Goal: Task Accomplishment & Management: Complete application form

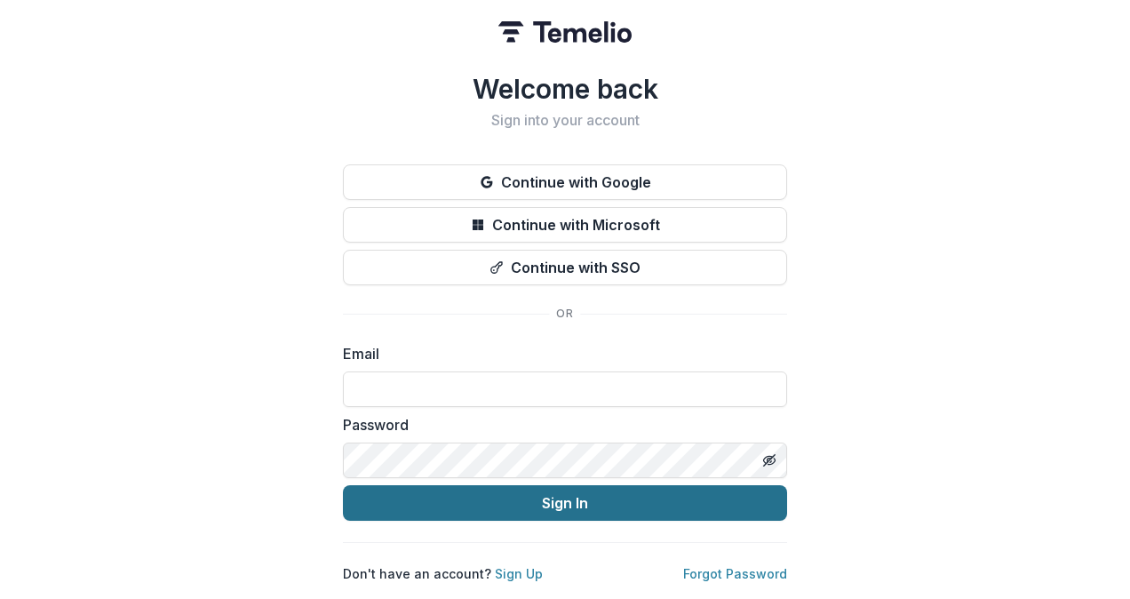
type input "**********"
click at [667, 487] on button "Sign In" at bounding box center [565, 503] width 444 height 36
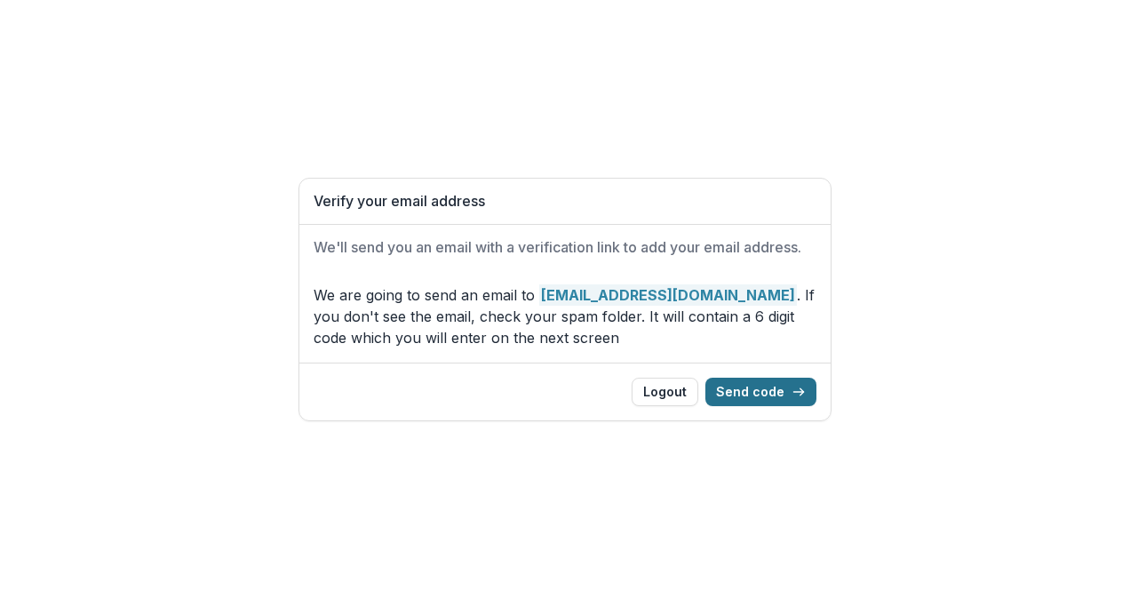
click at [736, 384] on button "Send code" at bounding box center [760, 392] width 111 height 28
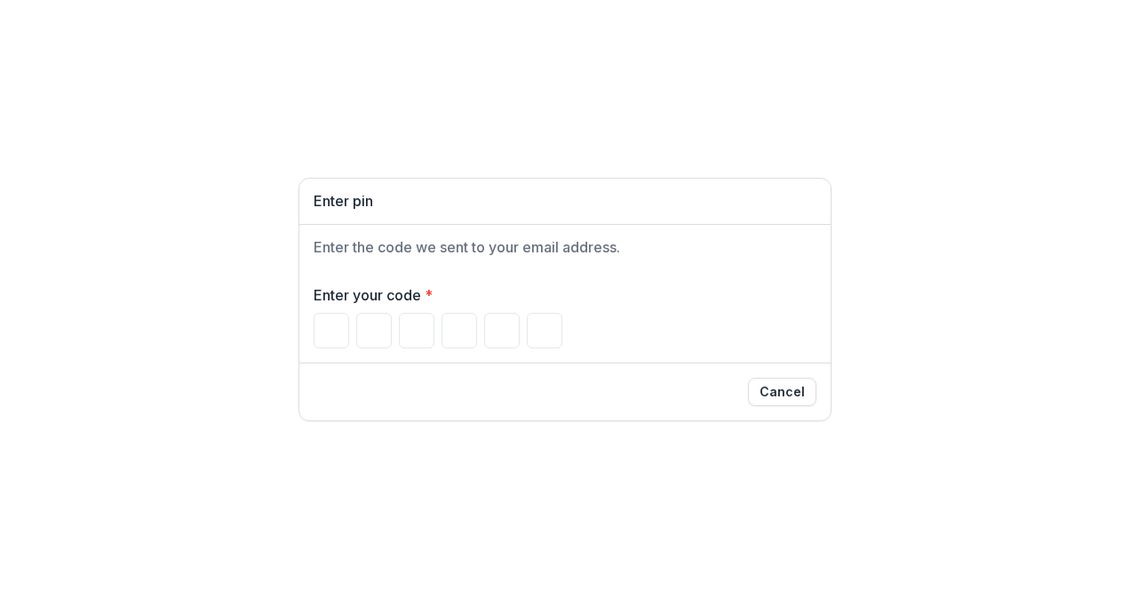
type input "*"
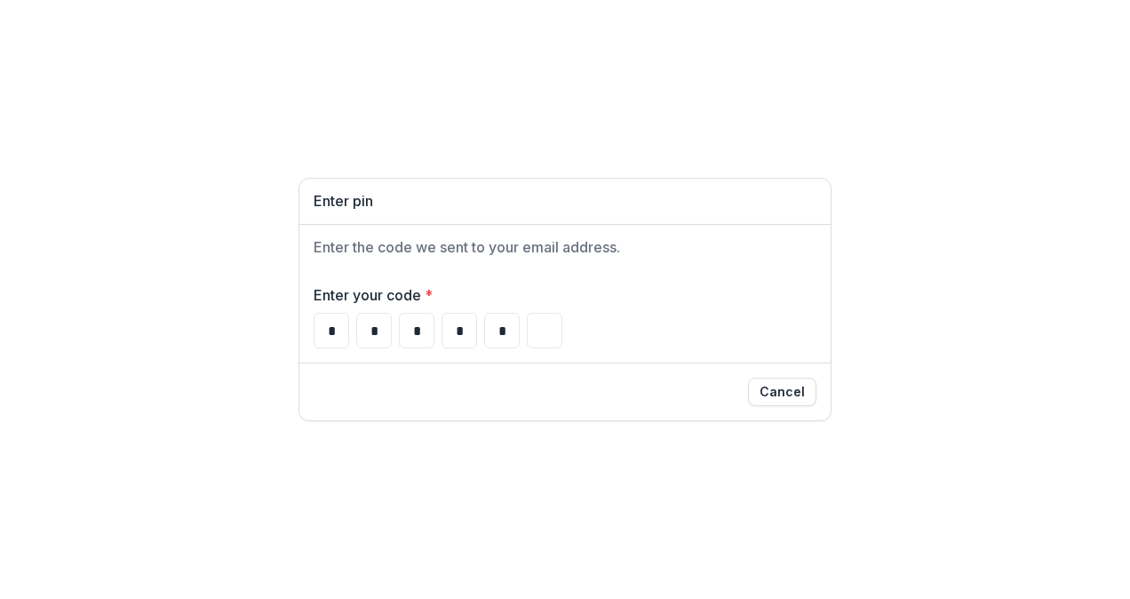
type input "*"
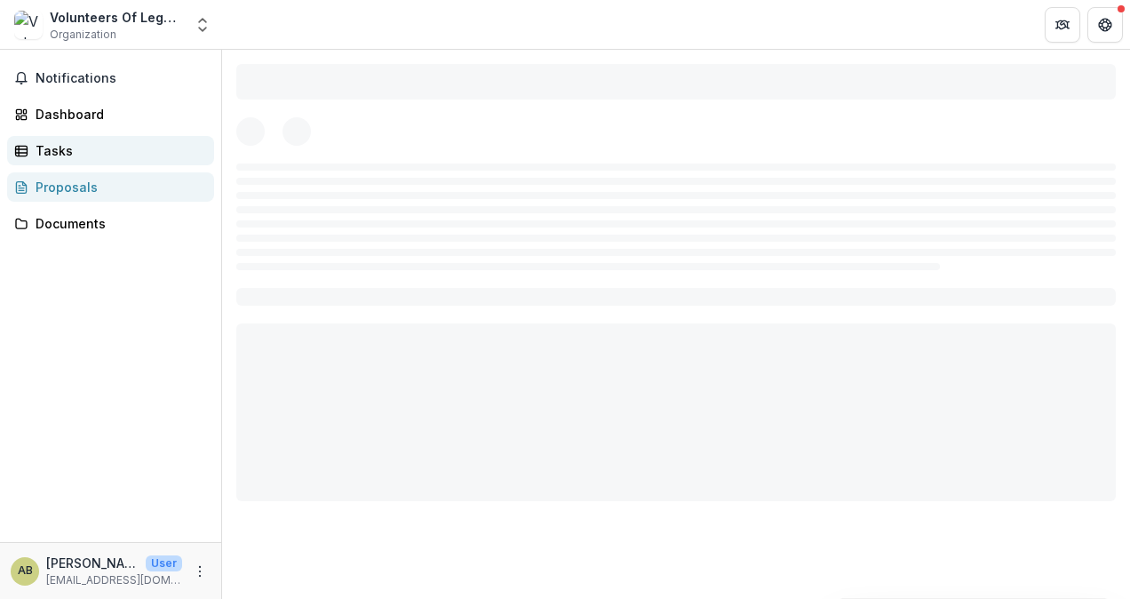
click at [52, 145] on div "Tasks" at bounding box center [118, 150] width 164 height 19
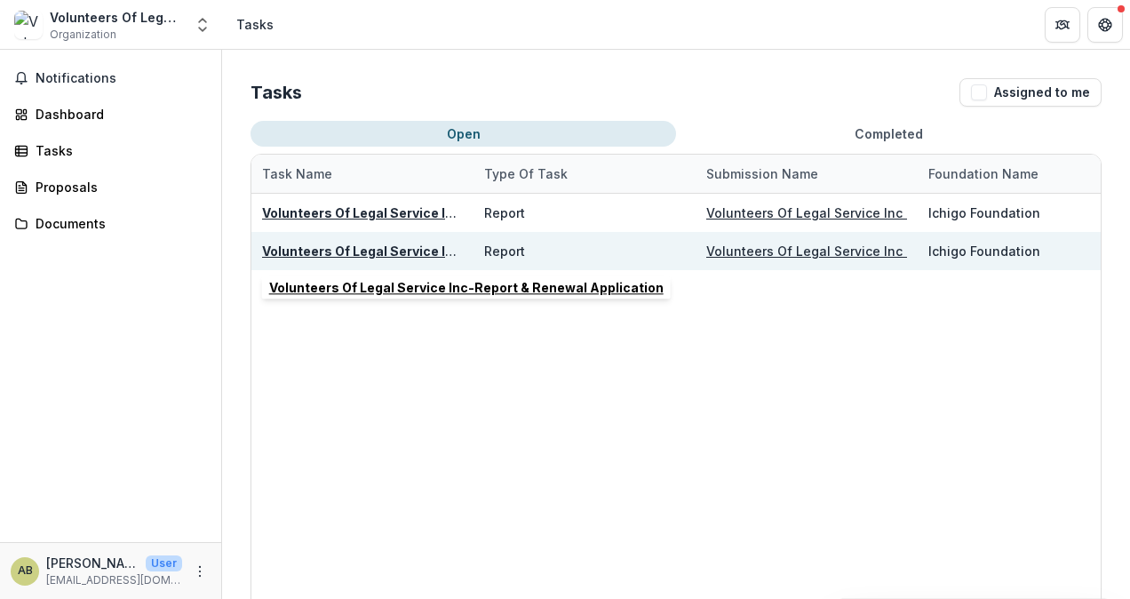
click at [411, 250] on u "Volunteers Of Legal Service Inc-Report & Renewal Application" at bounding box center [459, 250] width 394 height 15
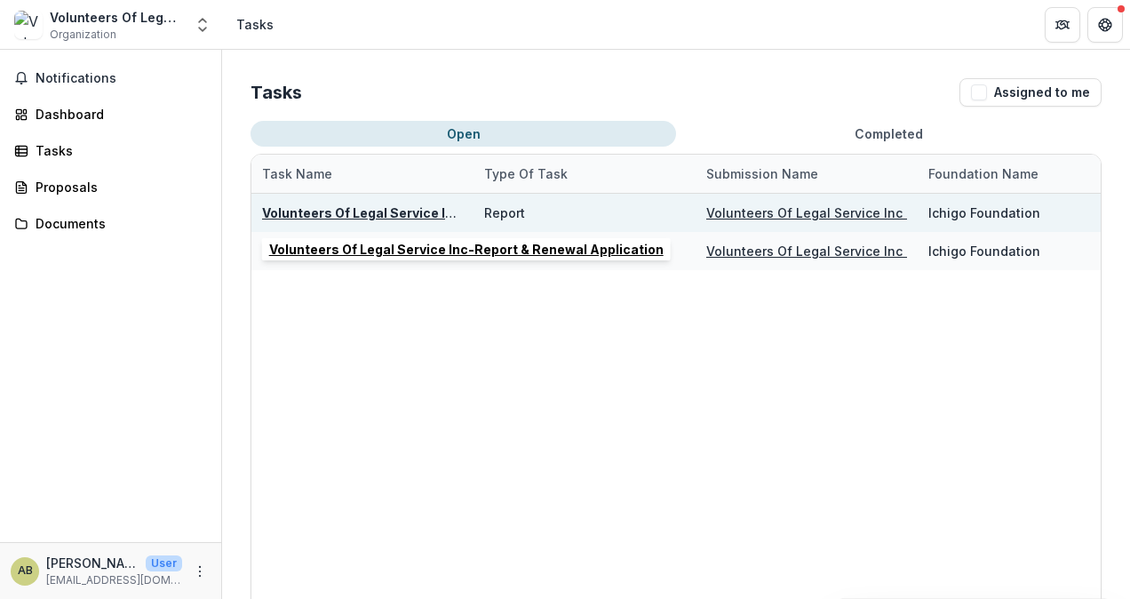
click at [307, 213] on u "Volunteers Of Legal Service Inc-Report & Renewal Application" at bounding box center [459, 212] width 394 height 15
